Goal: Transaction & Acquisition: Subscribe to service/newsletter

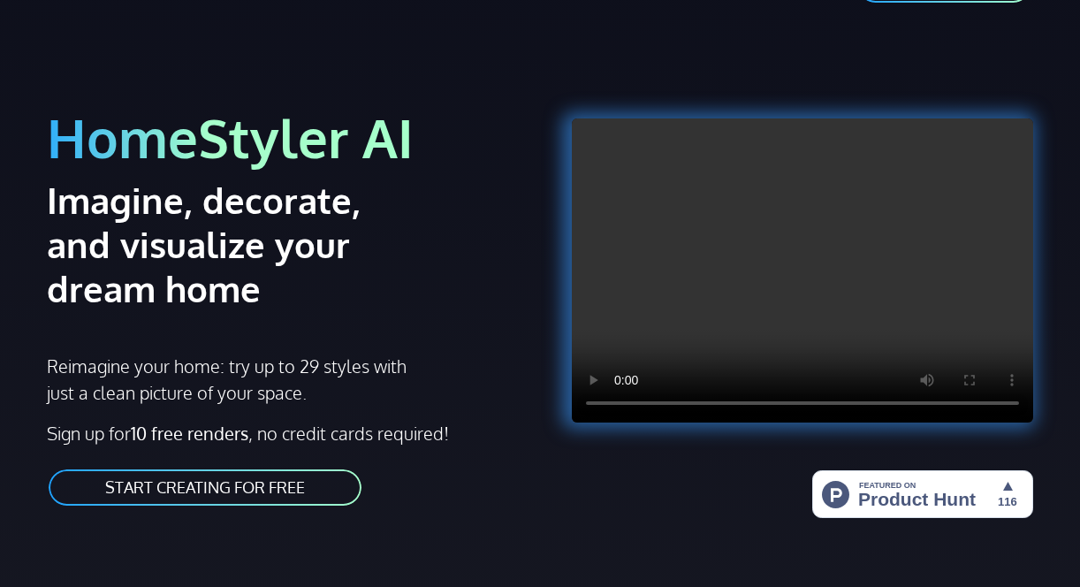
scroll to position [88, 0]
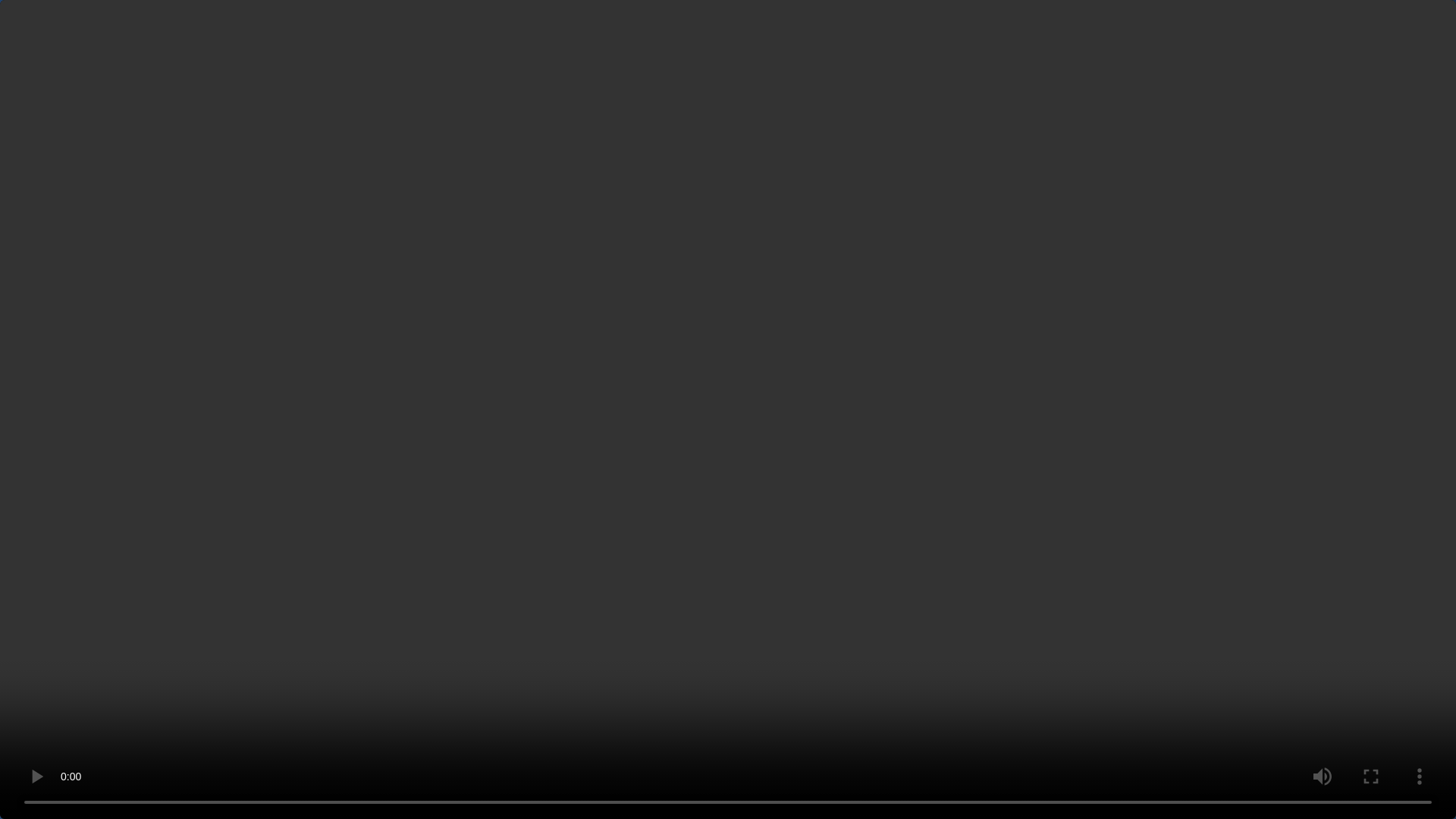
click at [926, 108] on video at bounding box center [728, 409] width 1456 height 819
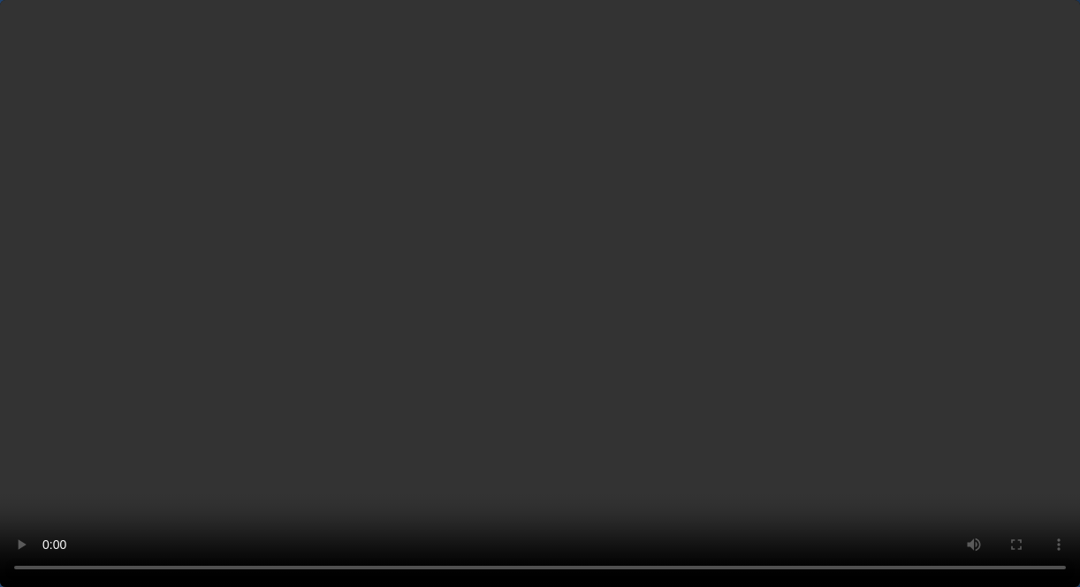
scroll to position [442, 0]
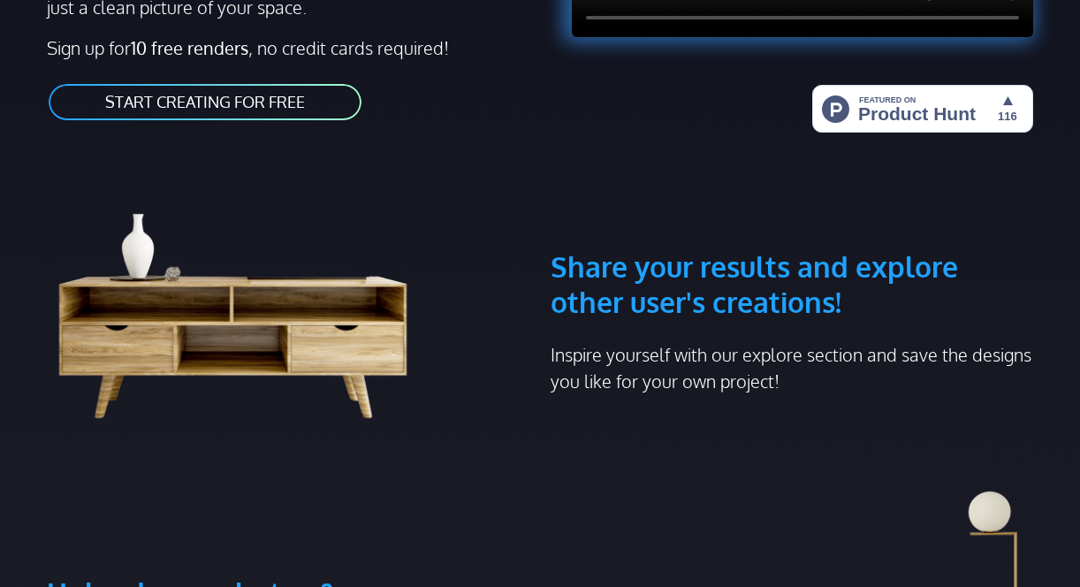
click at [215, 106] on link "START CREATING FOR FREE" at bounding box center [205, 102] width 316 height 40
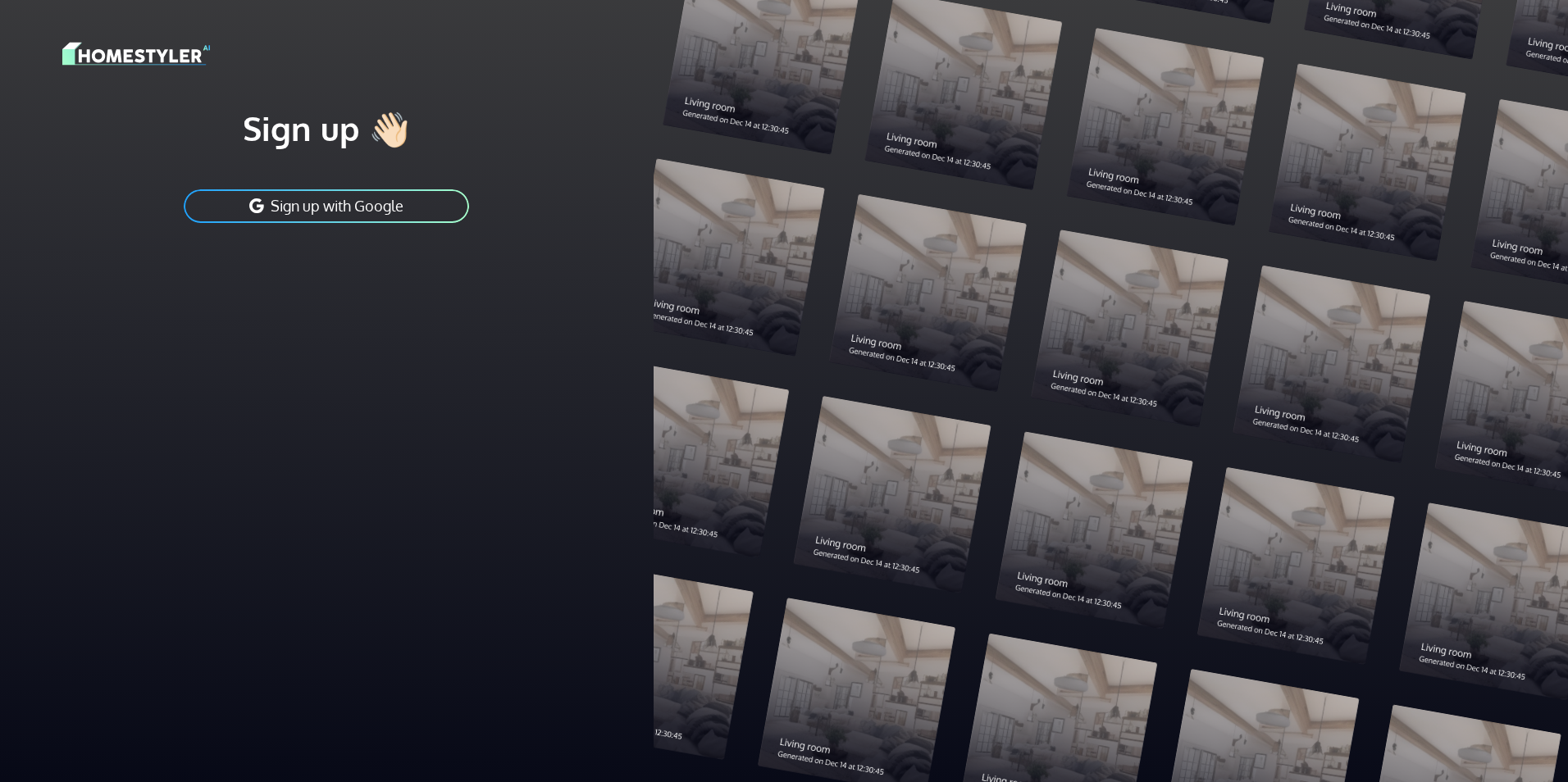
click at [935, 327] on div at bounding box center [1110, 391] width 914 height 782
click at [139, 53] on img at bounding box center [135, 53] width 148 height 29
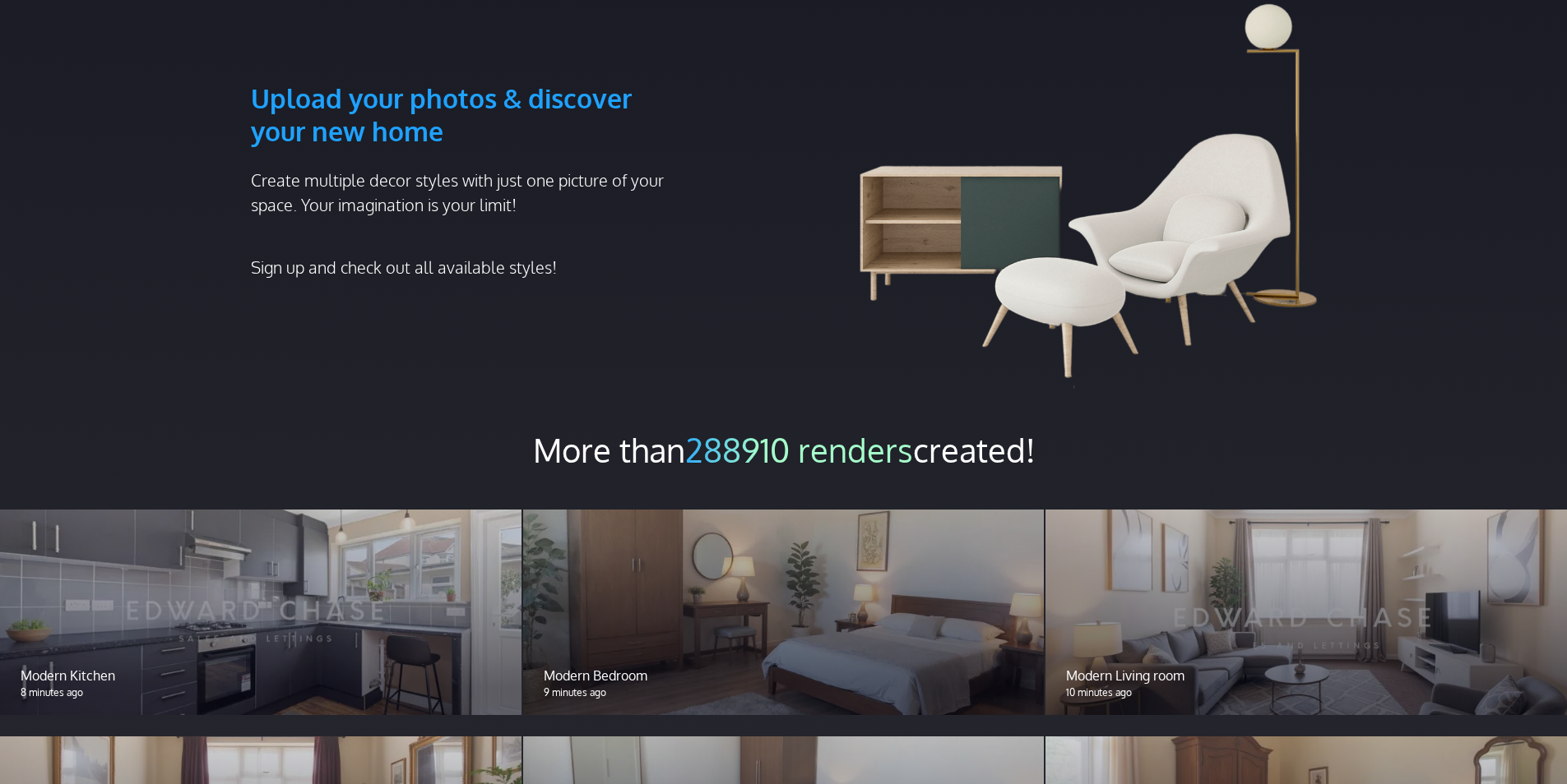
scroll to position [1069, 0]
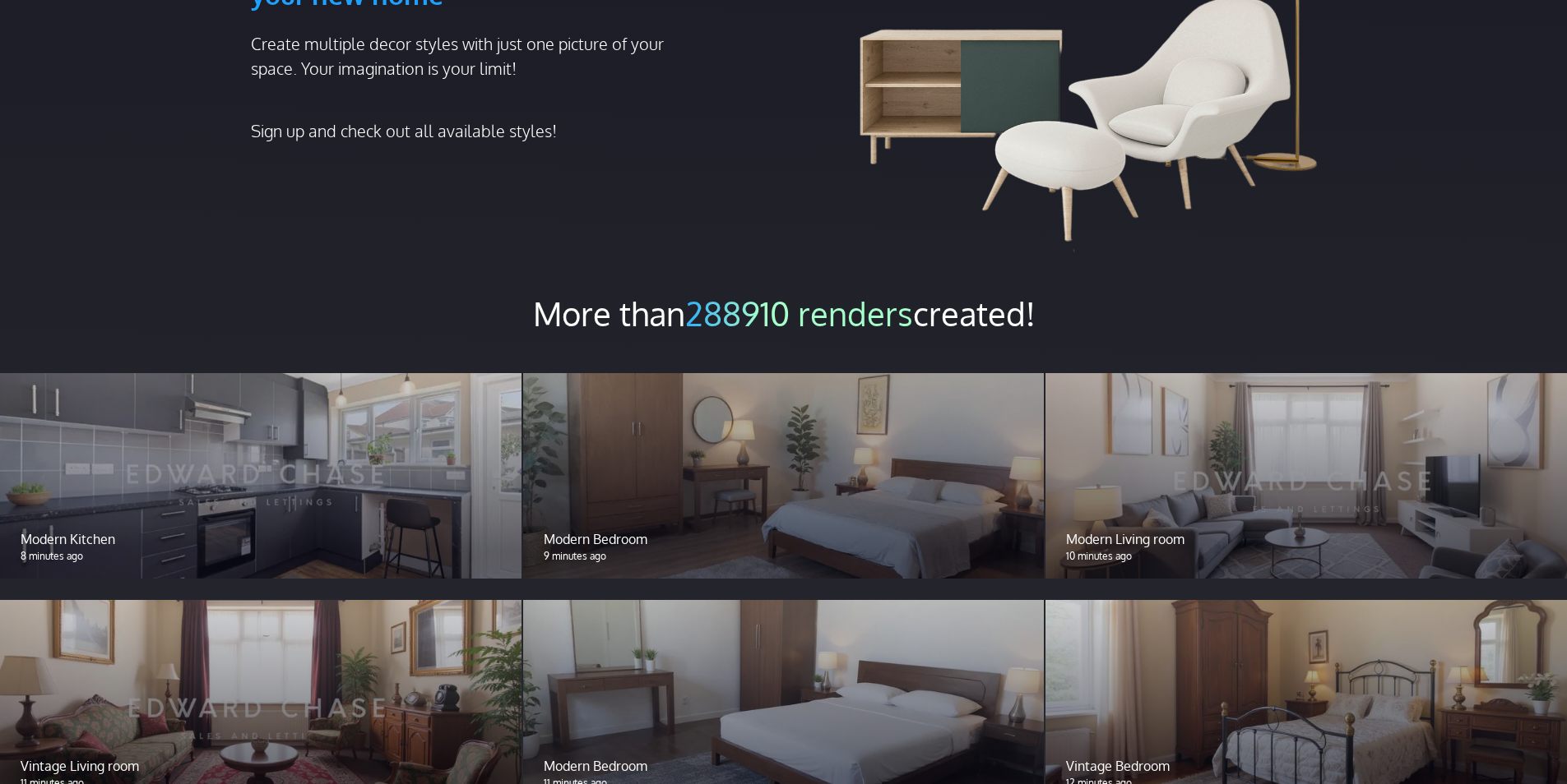
click at [298, 457] on div at bounding box center [261, 475] width 521 height 206
click at [652, 396] on div at bounding box center [784, 475] width 521 height 206
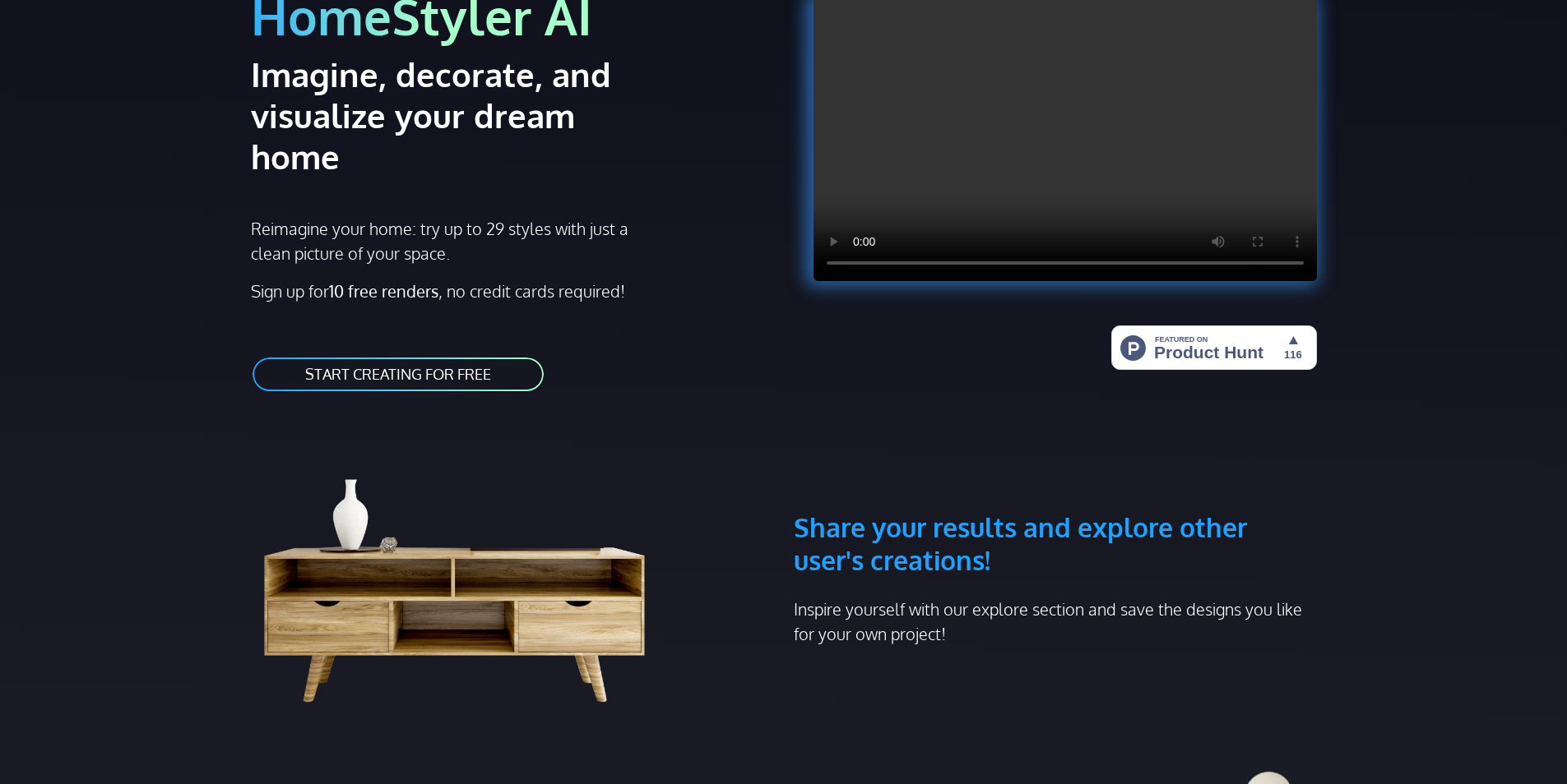
scroll to position [0, 0]
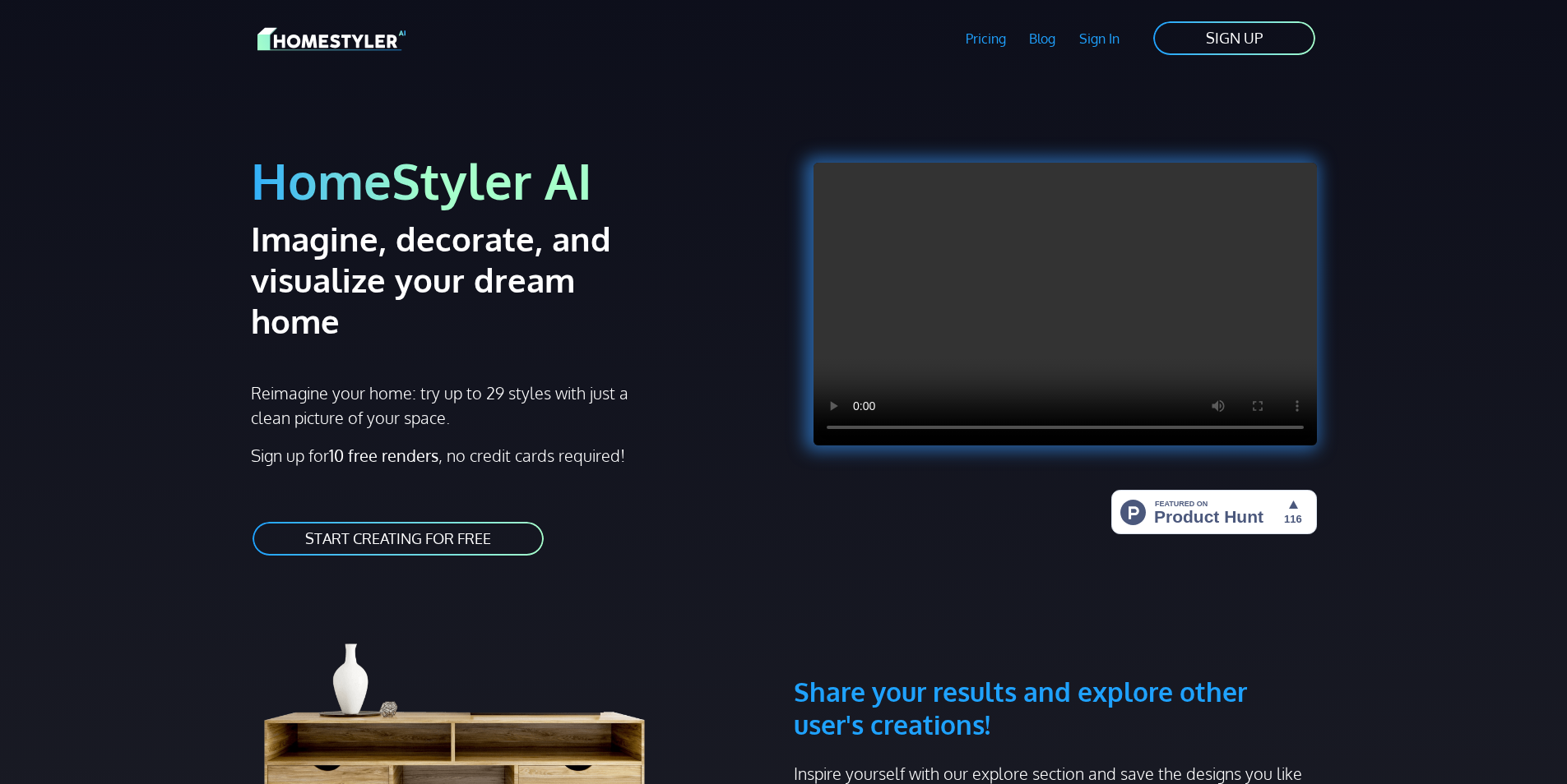
click at [1004, 34] on link "Pricing" at bounding box center [984, 38] width 64 height 38
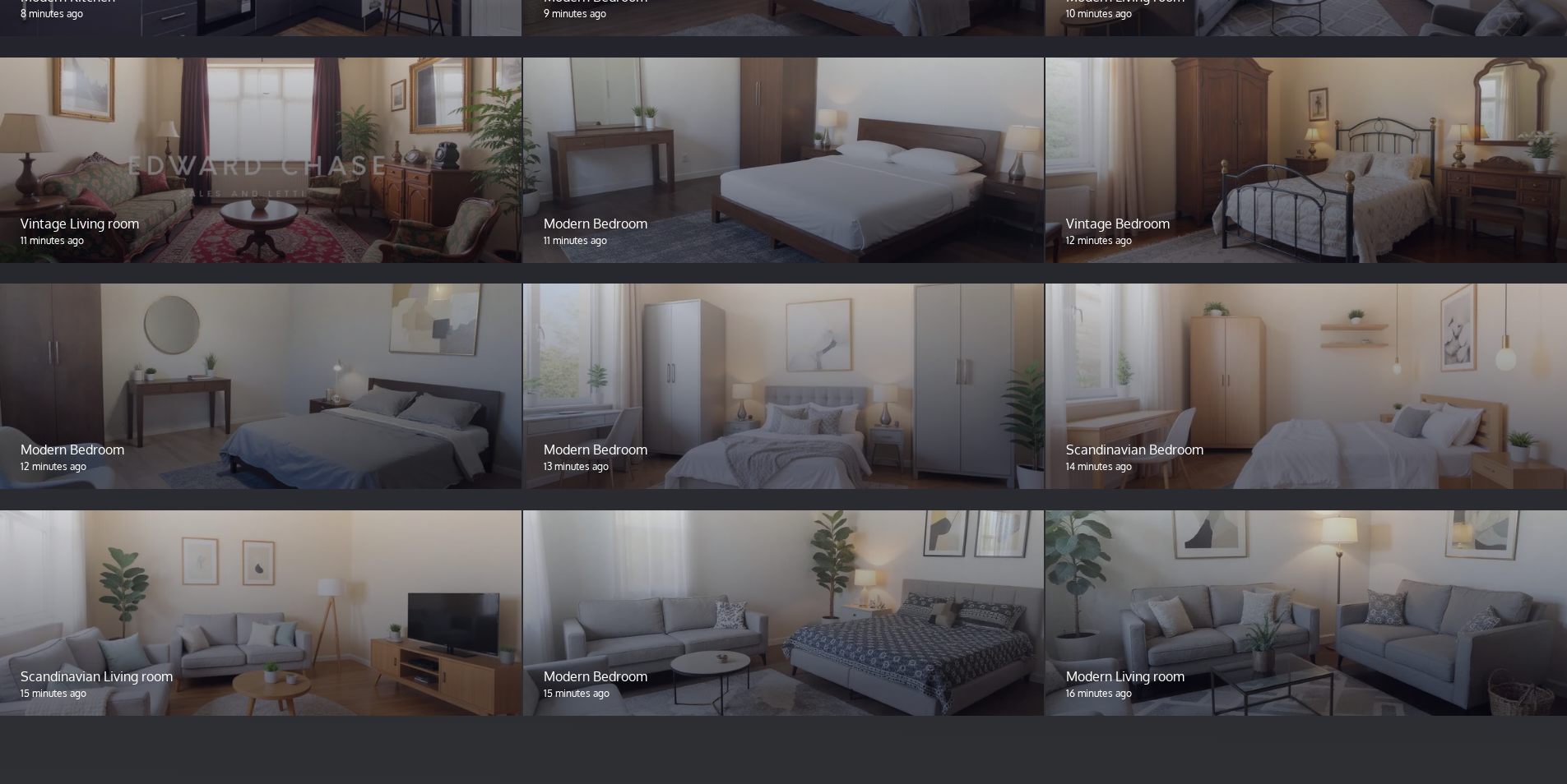
scroll to position [1590, 0]
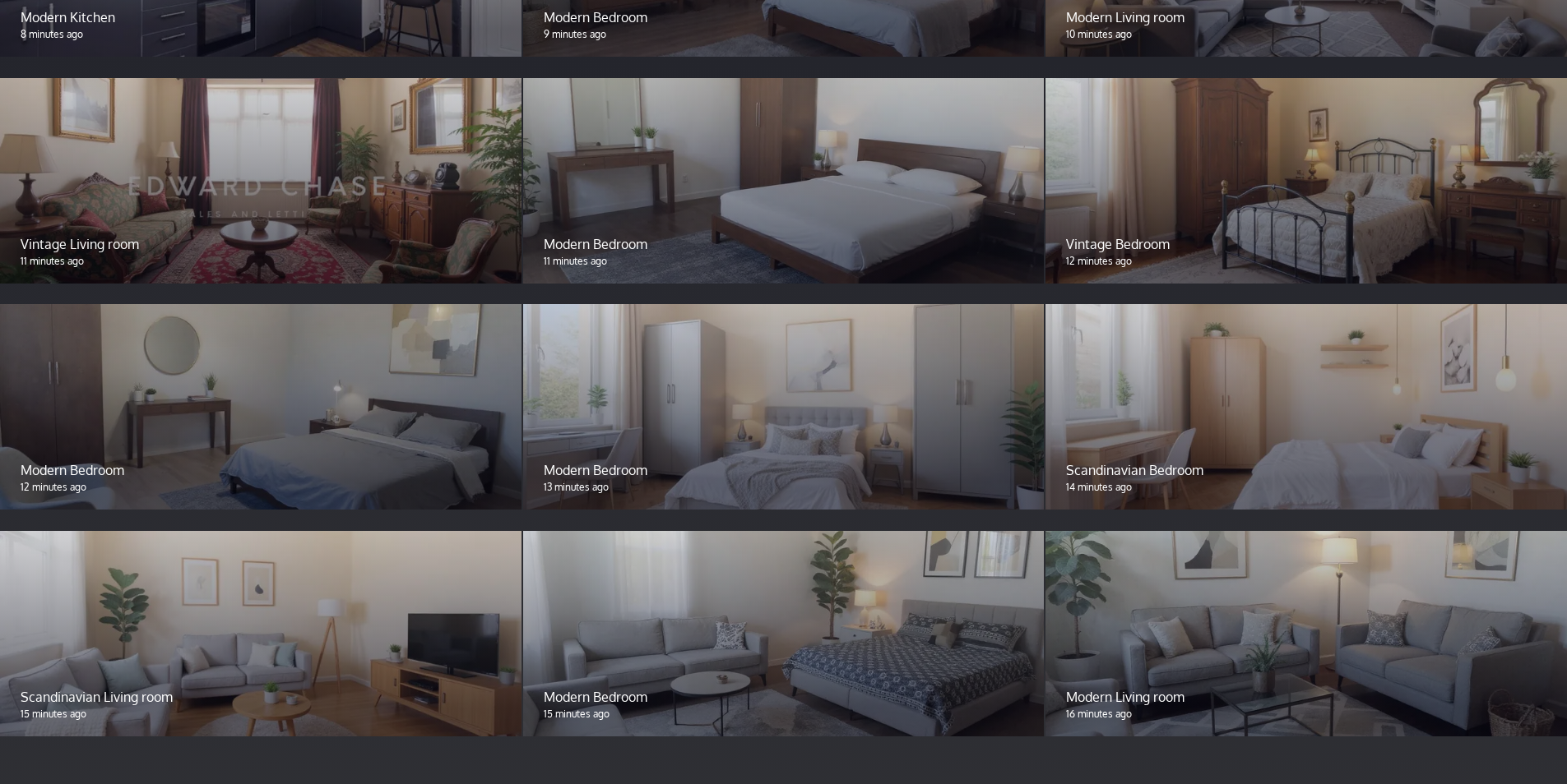
click at [566, 460] on p "Modern Bedroom" at bounding box center [784, 470] width 480 height 20
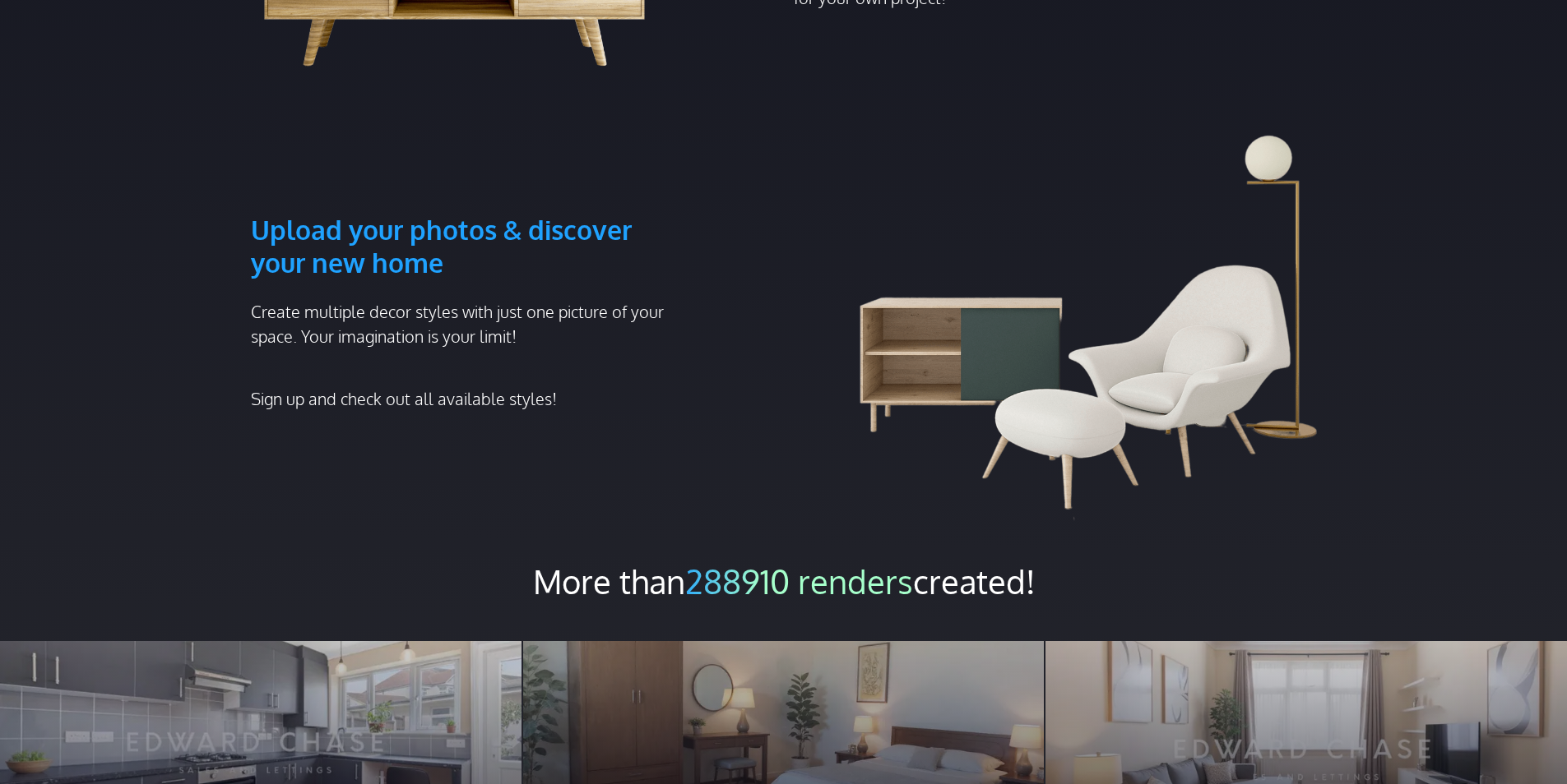
scroll to position [686, 0]
